Goal: Transaction & Acquisition: Subscribe to service/newsletter

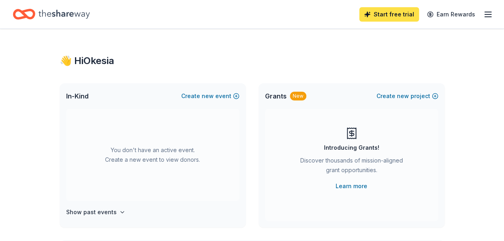
click at [391, 12] on link "Start free trial" at bounding box center [389, 14] width 60 height 14
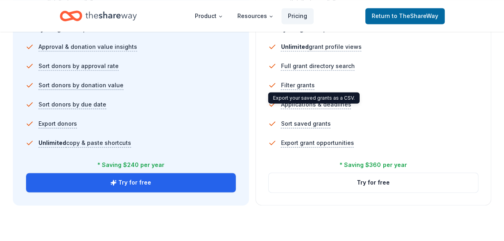
scroll to position [601, 0]
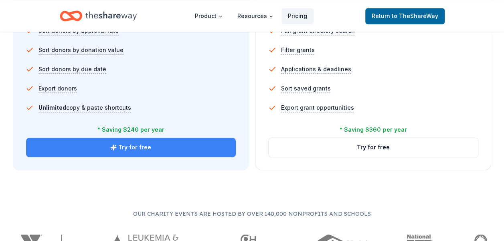
click at [186, 152] on button "Try for free" at bounding box center [131, 147] width 210 height 19
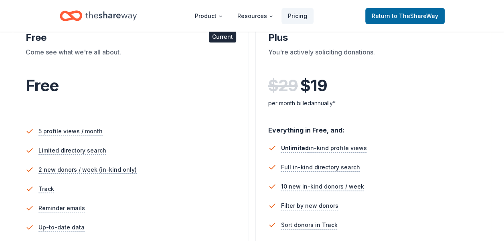
scroll to position [120, 0]
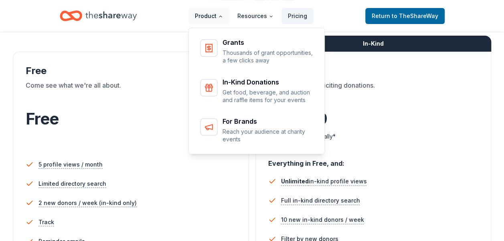
click at [217, 17] on button "Product" at bounding box center [208, 16] width 41 height 16
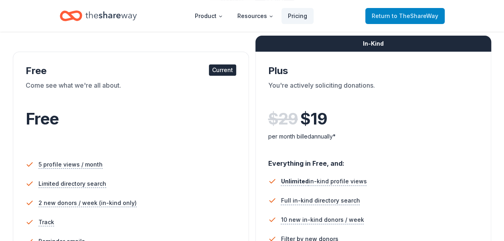
click at [389, 20] on link "Return to TheShareWay" at bounding box center [404, 16] width 79 height 16
click at [414, 16] on span "to TheShareWay" at bounding box center [415, 15] width 47 height 7
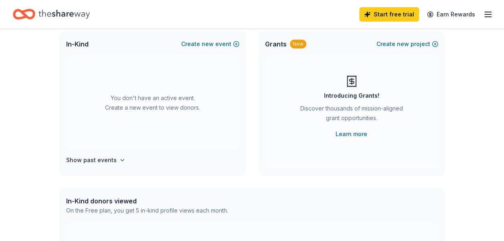
scroll to position [40, 0]
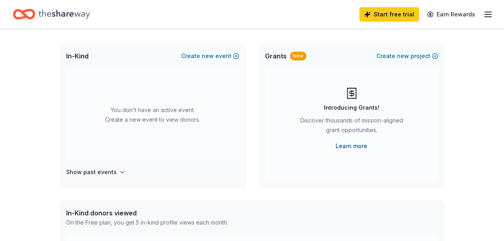
click at [346, 146] on link "Learn more" at bounding box center [352, 147] width 32 height 10
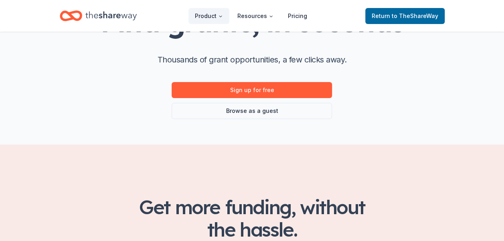
scroll to position [80, 0]
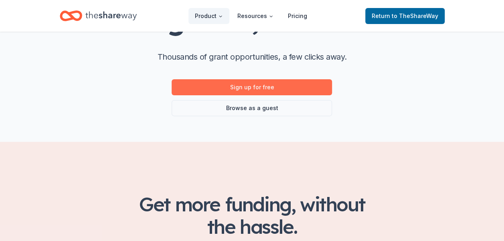
click at [253, 87] on link "Sign up for free" at bounding box center [252, 87] width 160 height 16
